Goal: Task Accomplishment & Management: Manage account settings

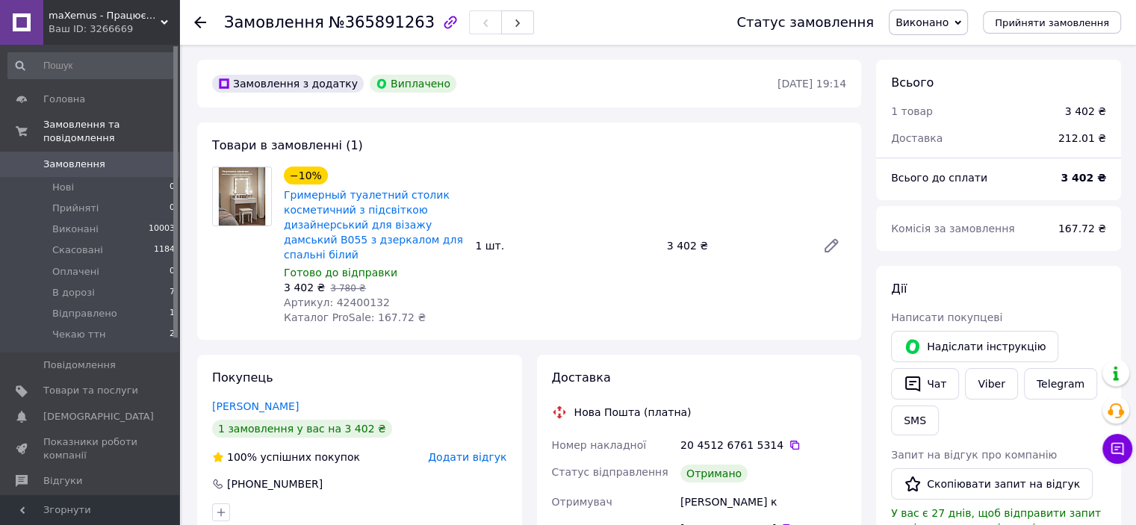
scroll to position [234, 0]
click at [361, 297] on span "Артикул: 42400132" at bounding box center [337, 303] width 106 height 12
copy span "42400132"
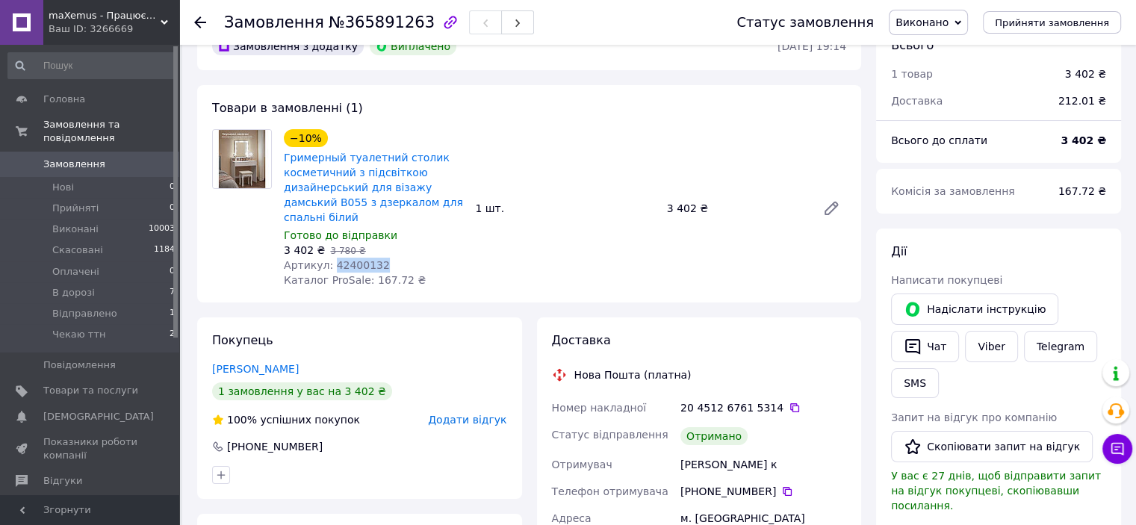
scroll to position [36, 0]
click at [601, 250] on div "−10% Гримерный туалетний столик косметичний з підсвіткою дизайнерський для віза…" at bounding box center [565, 210] width 574 height 164
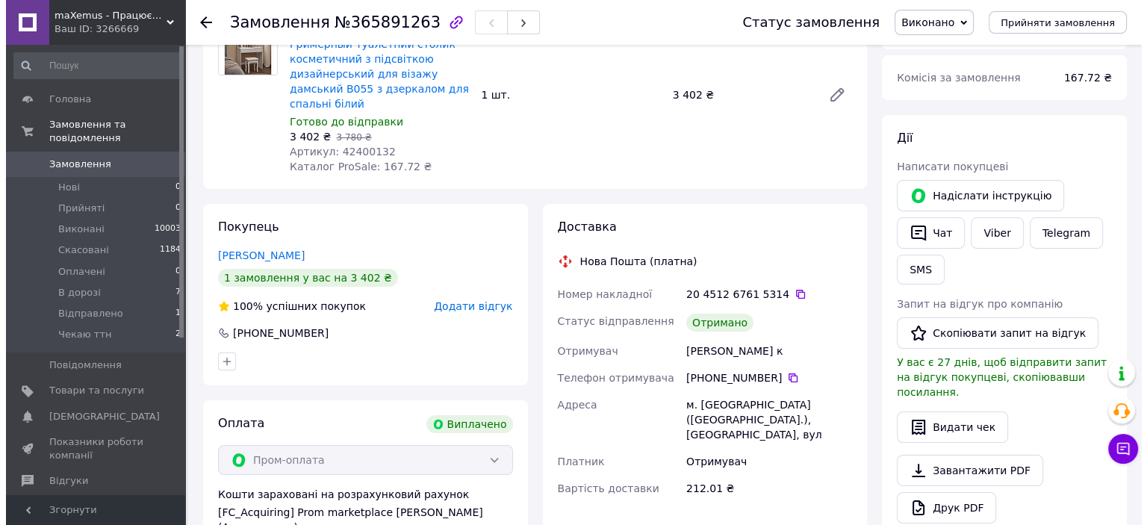
scroll to position [152, 0]
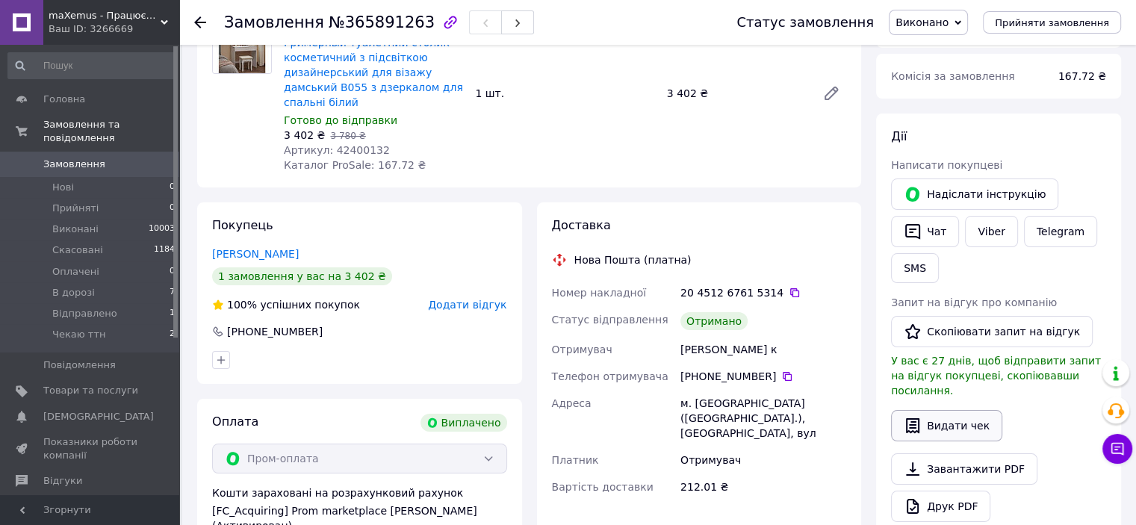
click at [932, 410] on button "Видати чек" at bounding box center [946, 425] width 111 height 31
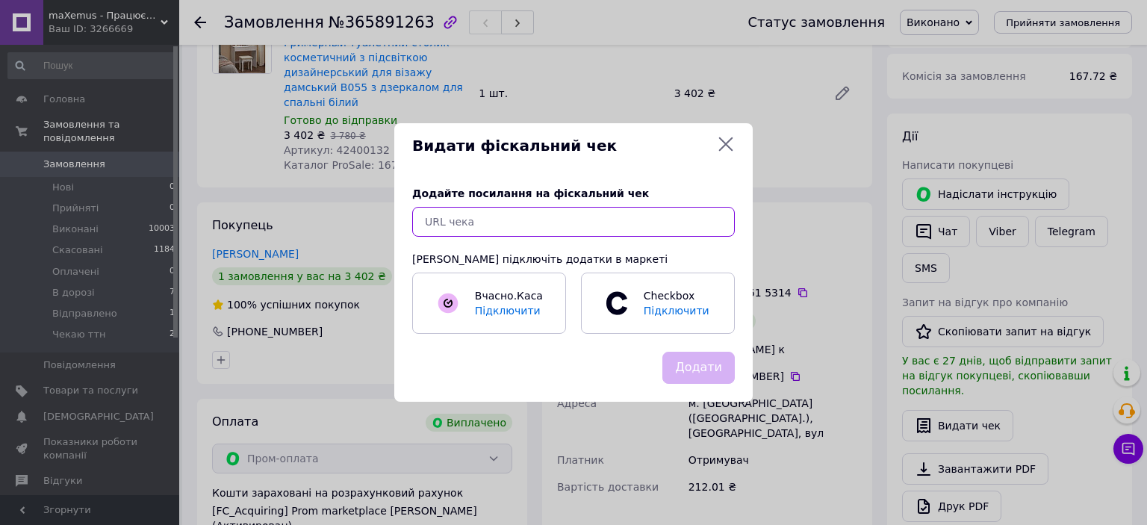
click at [669, 224] on input "text" at bounding box center [573, 222] width 323 height 30
paste input "[URL][DOMAIN_NAME]"
type input "[URL][DOMAIN_NAME]"
click at [701, 362] on button "Додати" at bounding box center [699, 368] width 72 height 32
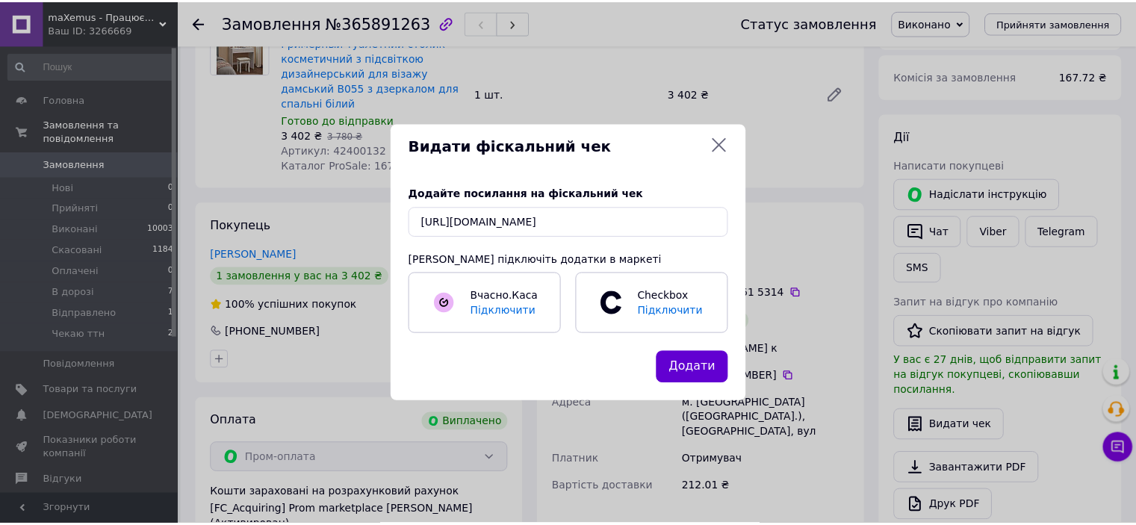
scroll to position [0, 0]
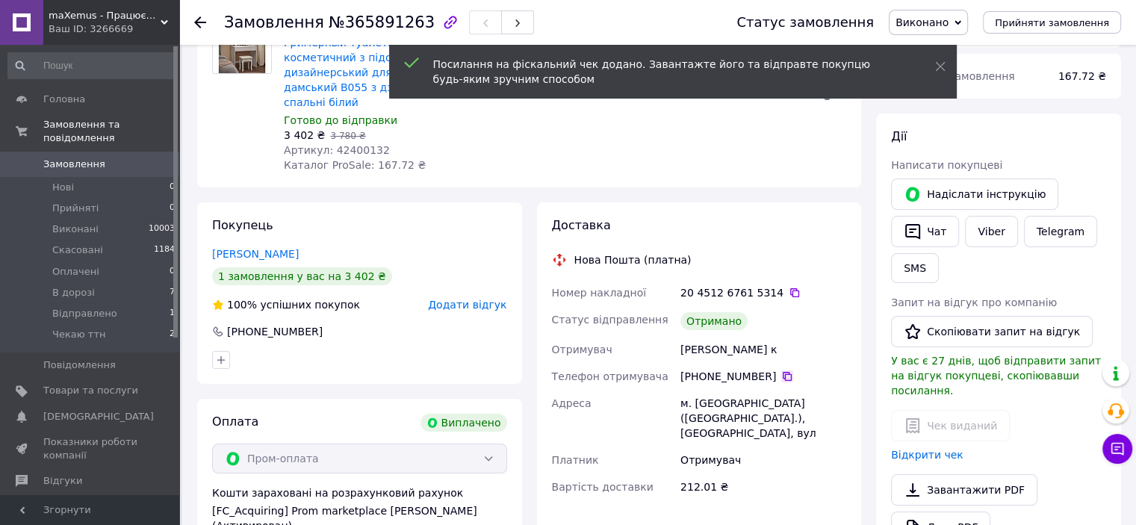
click at [781, 370] on icon at bounding box center [787, 376] width 12 height 12
